Goal: Information Seeking & Learning: Find specific fact

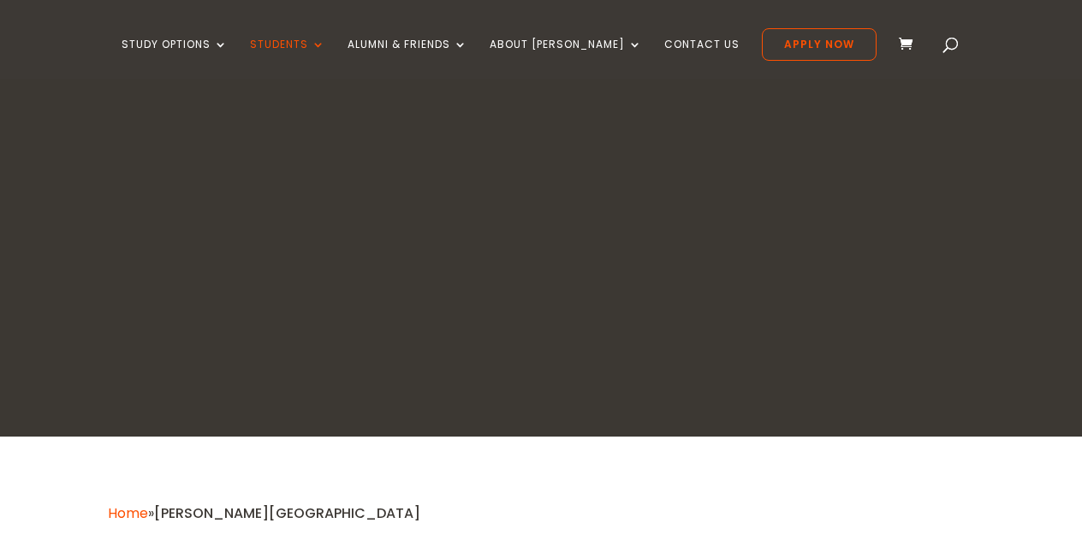
click at [471, 0] on div at bounding box center [540, 0] width 1029 height 0
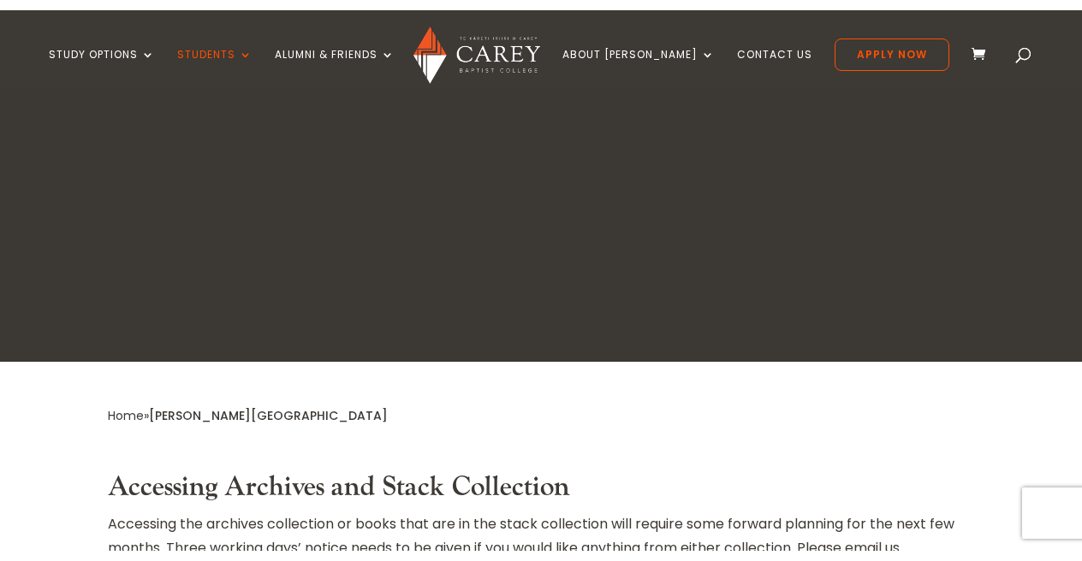
scroll to position [573, 0]
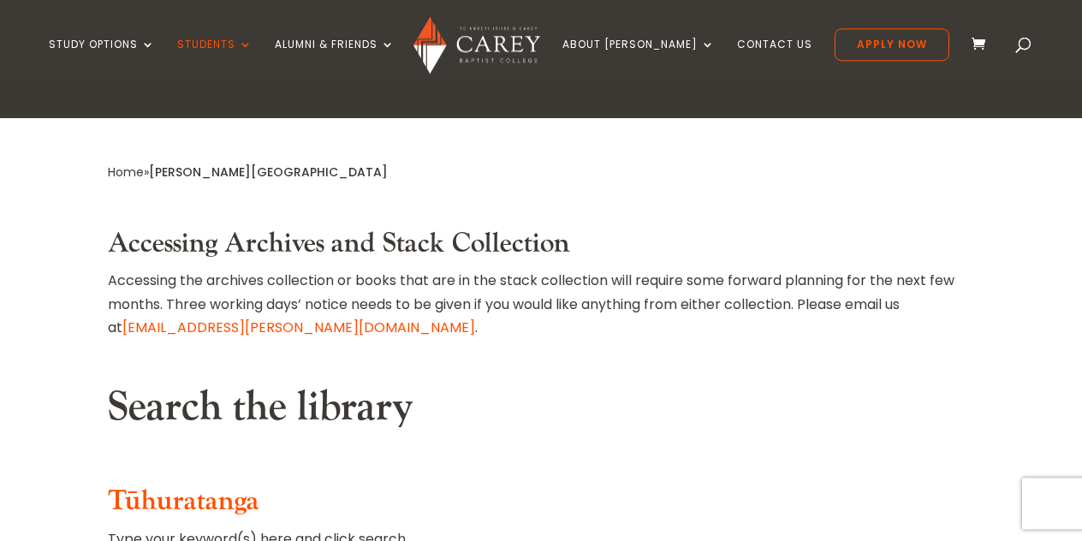
type input "**********"
